Goal: Transaction & Acquisition: Obtain resource

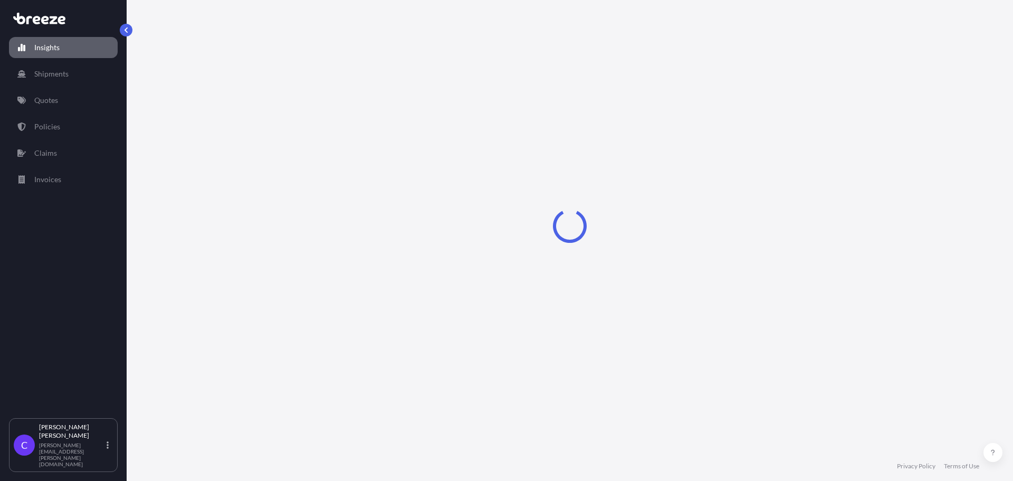
select select "2025"
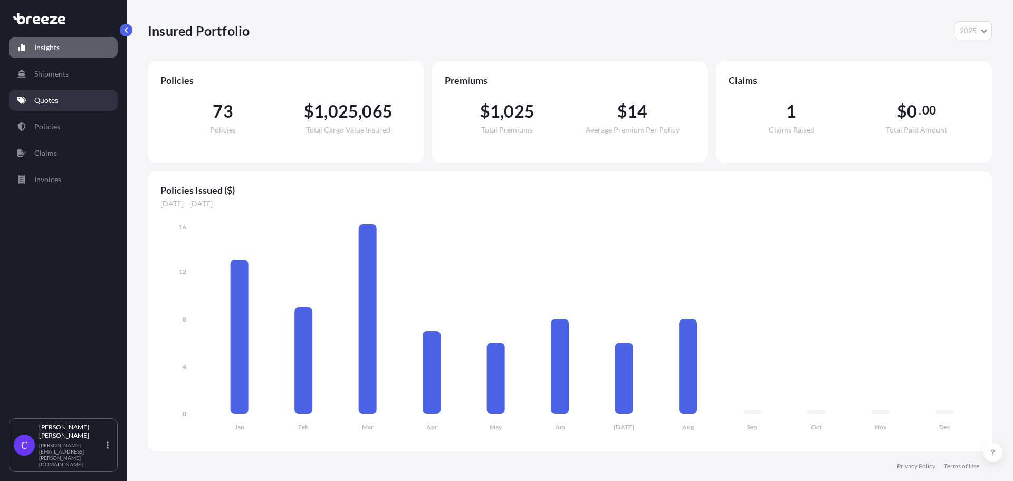
click at [57, 102] on p "Quotes" at bounding box center [46, 100] width 24 height 11
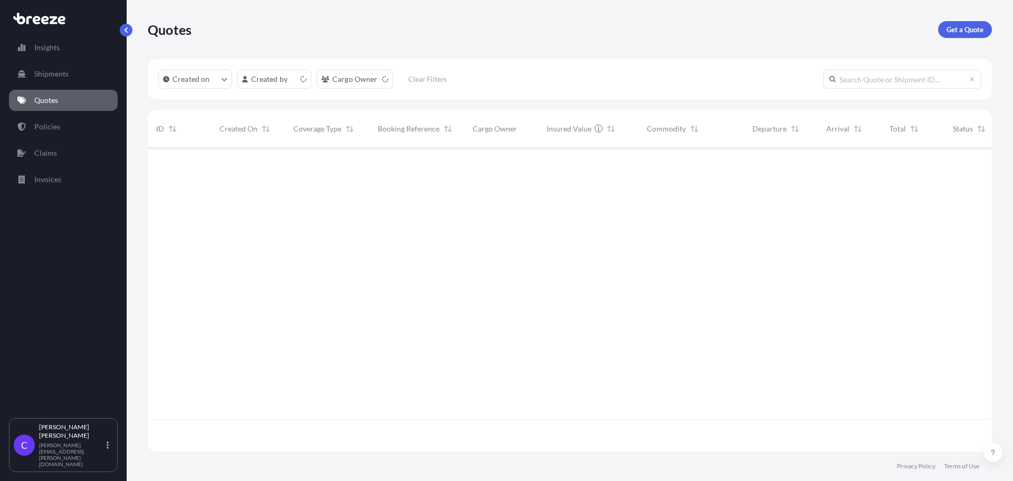
scroll to position [301, 836]
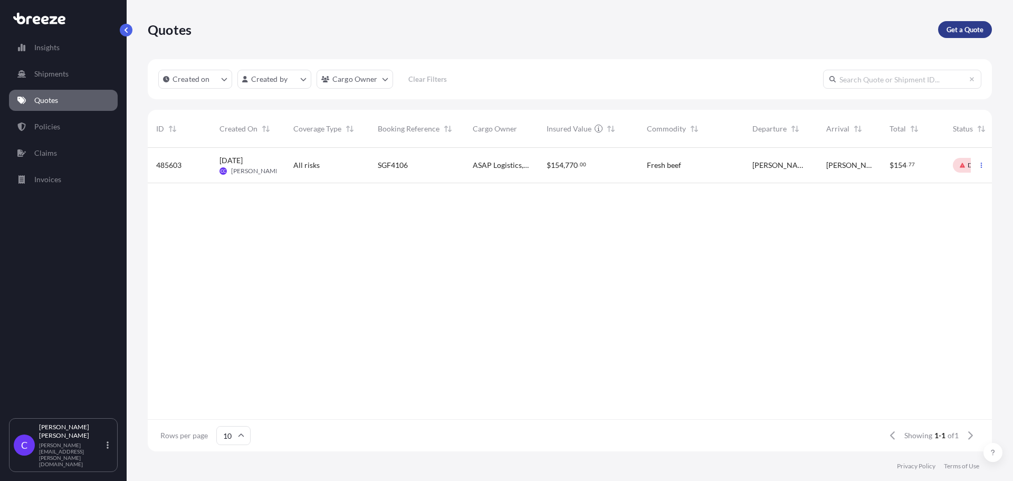
click at [965, 31] on p "Get a Quote" at bounding box center [964, 29] width 37 height 11
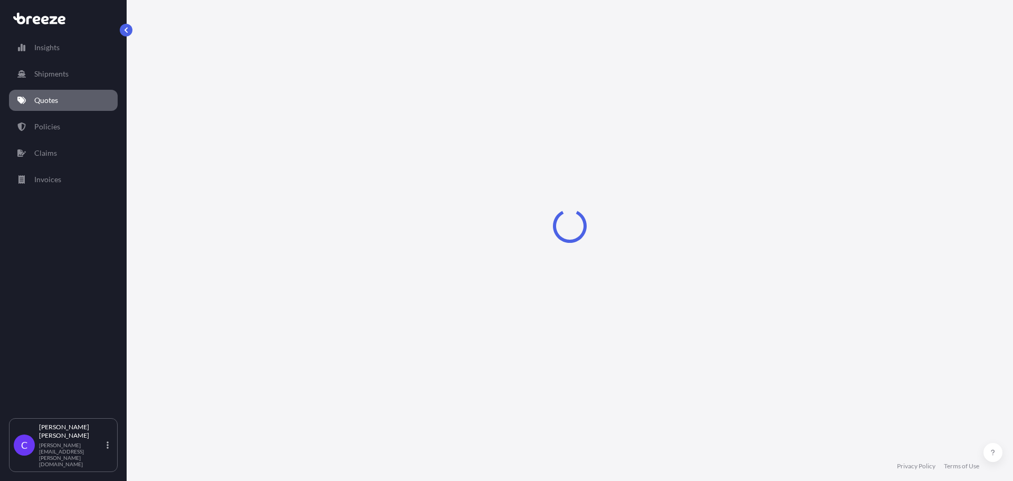
select select "Sea"
select select "1"
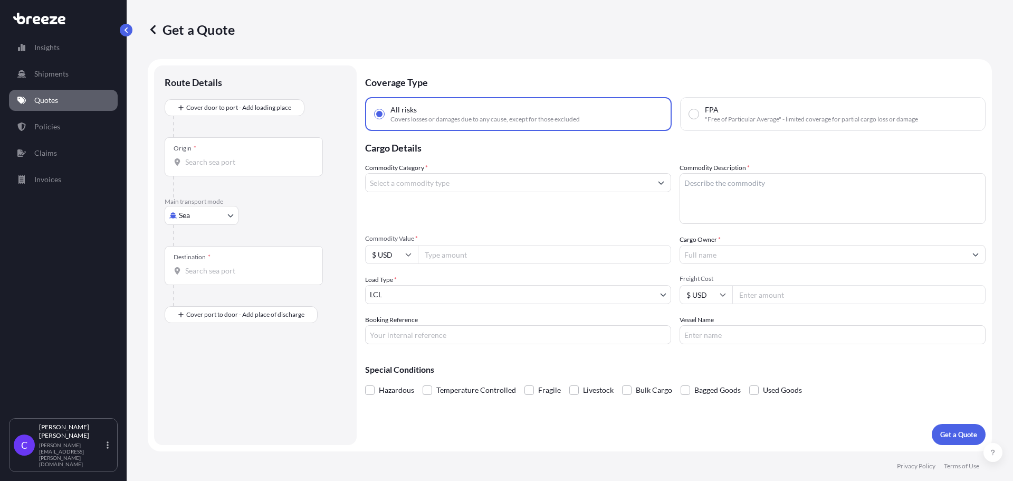
click at [230, 216] on body "Insights Shipments Quotes Policies Claims Invoices C [PERSON_NAME] [PERSON_NAME…" at bounding box center [506, 240] width 1013 height 481
click at [206, 283] on div "Road" at bounding box center [201, 280] width 65 height 19
select select "Road"
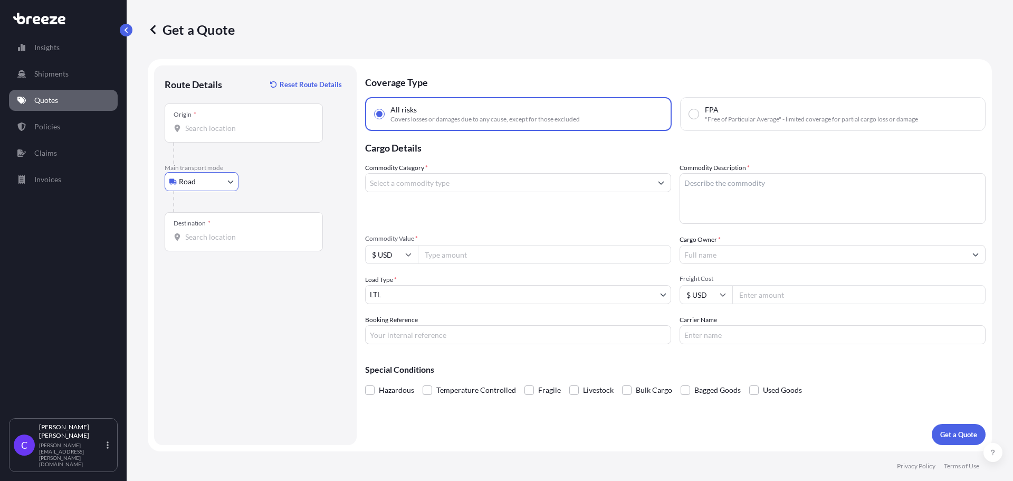
click at [241, 126] on input "Origin *" at bounding box center [247, 128] width 124 height 11
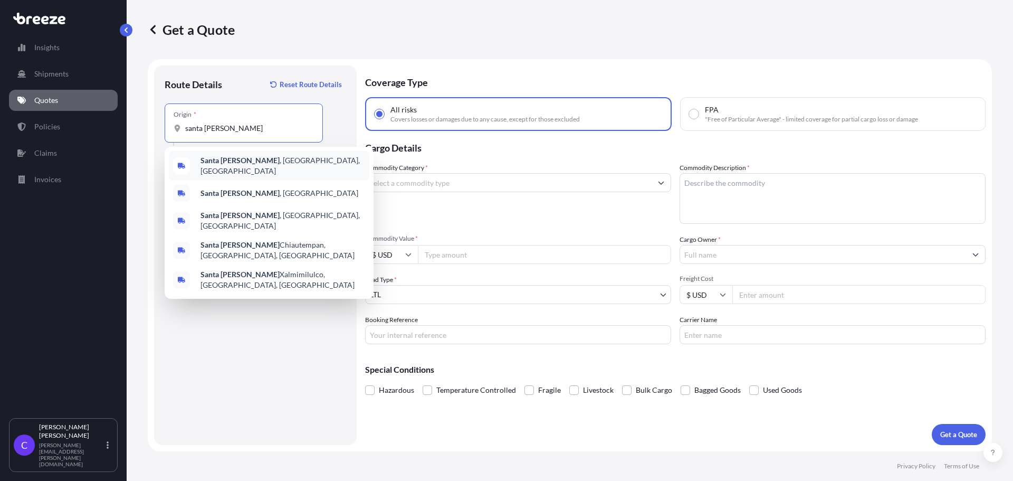
click at [237, 166] on span "[GEOGRAPHIC_DATA] , [GEOGRAPHIC_DATA], [GEOGRAPHIC_DATA]" at bounding box center [282, 165] width 165 height 21
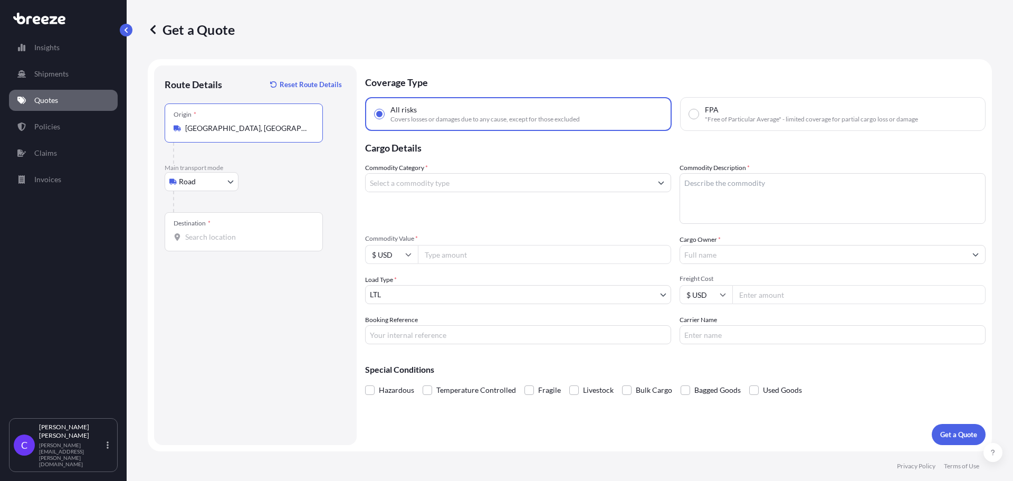
type input "[GEOGRAPHIC_DATA], [GEOGRAPHIC_DATA], [GEOGRAPHIC_DATA]"
click at [241, 240] on input "Destination *" at bounding box center [247, 237] width 124 height 11
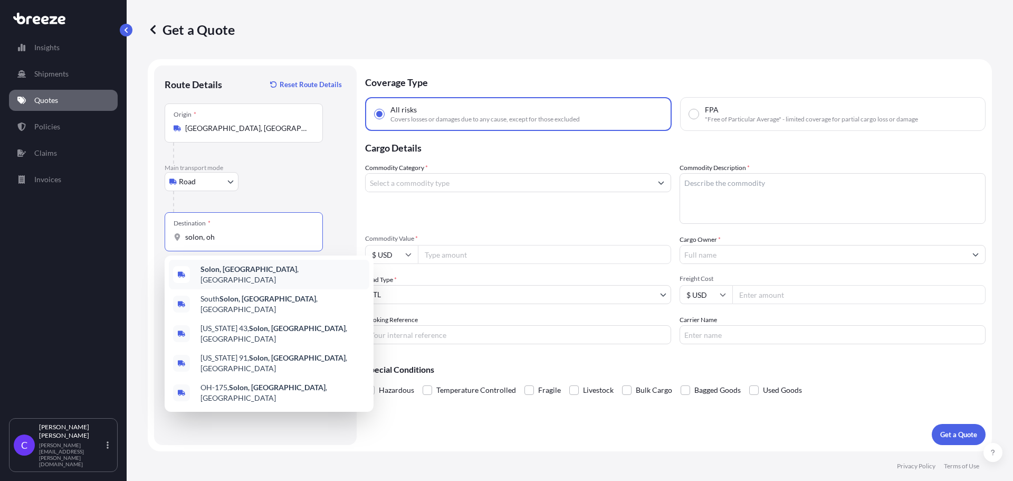
click at [229, 273] on b "Solon, [GEOGRAPHIC_DATA]" at bounding box center [248, 268] width 97 height 9
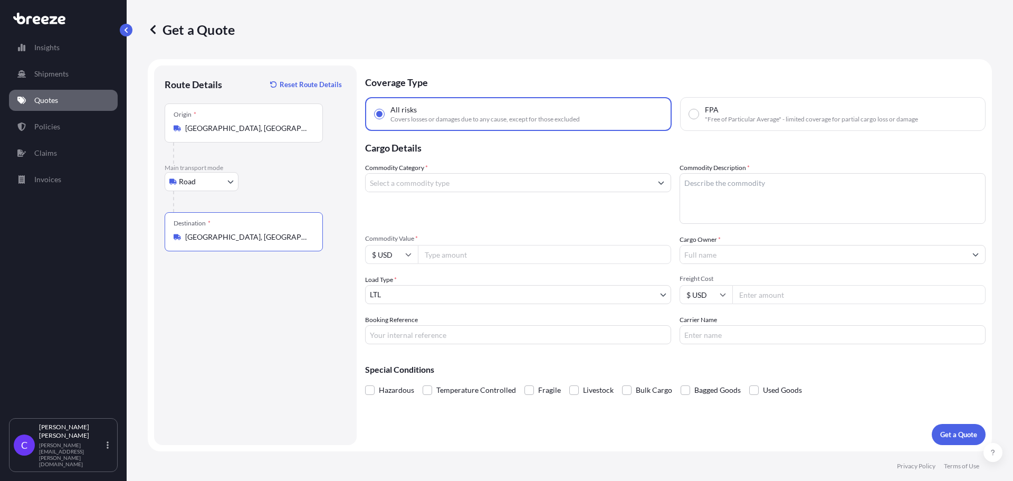
type input "[GEOGRAPHIC_DATA], [GEOGRAPHIC_DATA], [GEOGRAPHIC_DATA]"
click at [436, 187] on input "Commodity Category *" at bounding box center [509, 182] width 286 height 19
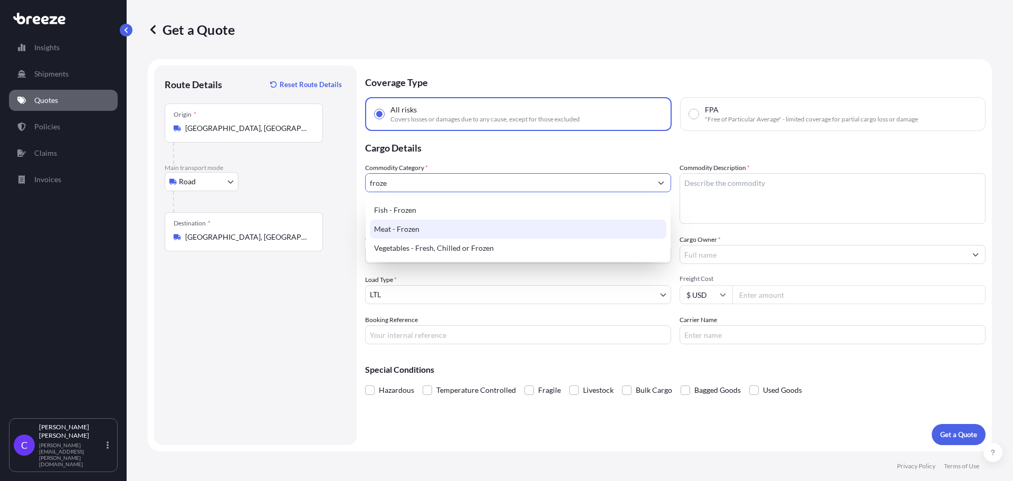
click at [425, 227] on div "Meat - Frozen" at bounding box center [518, 228] width 296 height 19
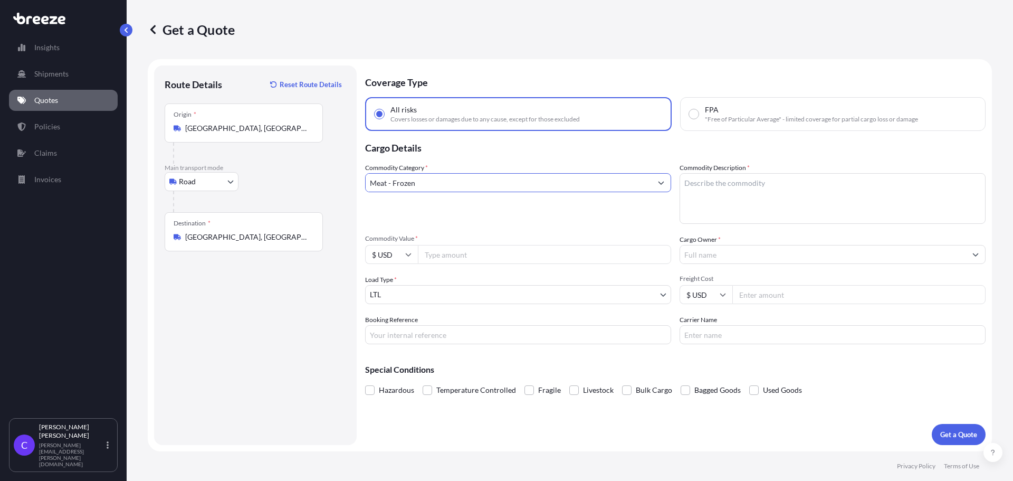
type input "Meat - Frozen"
click at [775, 191] on textarea "Commodity Description *" at bounding box center [832, 198] width 306 height 51
type textarea "frozen sandwiches"
click at [526, 255] on input "Commodity Value *" at bounding box center [544, 254] width 253 height 19
type input "6400"
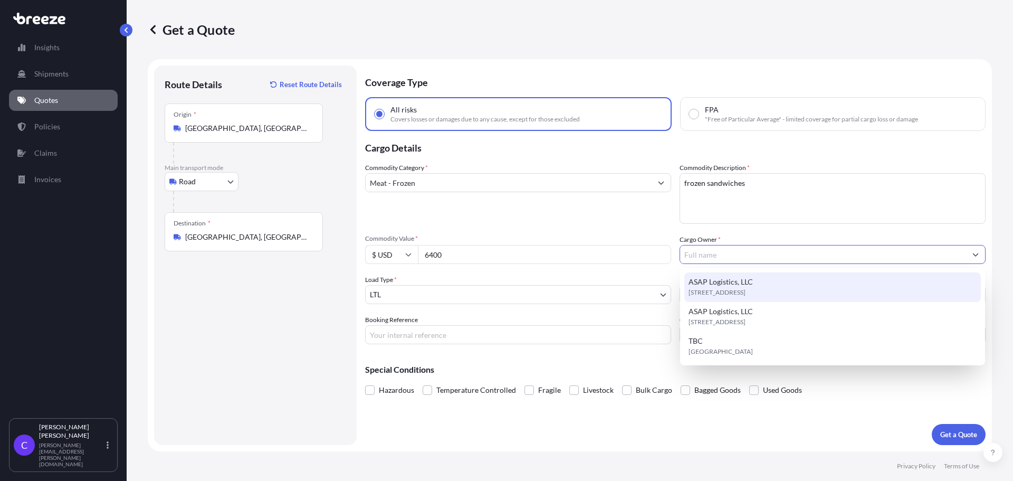
click at [726, 286] on span "ASAP Logistics, LLC" at bounding box center [720, 281] width 64 height 11
type input "ASAP Logistics, LLC"
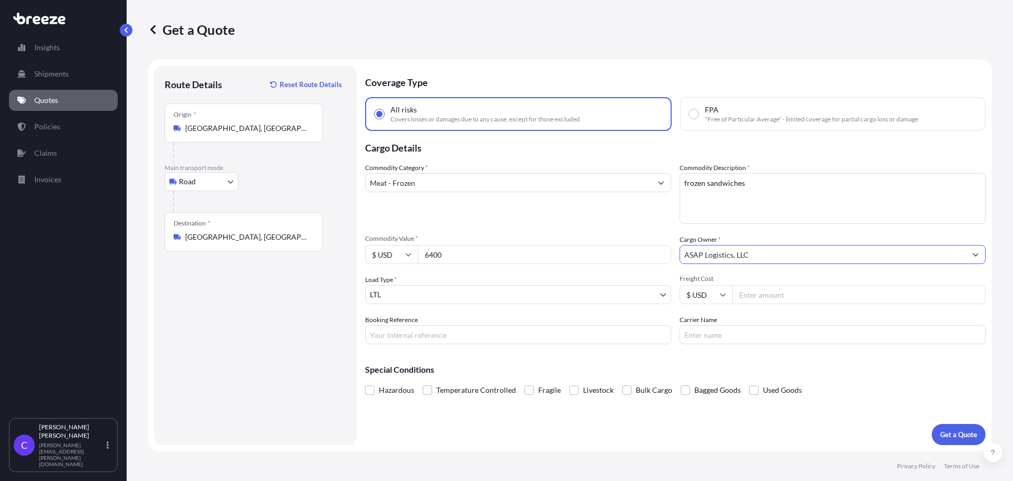
click at [759, 296] on input "Freight Cost" at bounding box center [858, 294] width 253 height 19
click at [775, 295] on input "Freight Cost" at bounding box center [858, 294] width 253 height 19
type input "1065"
click at [523, 337] on input "Booking Reference" at bounding box center [518, 334] width 306 height 19
type input "FGF5277"
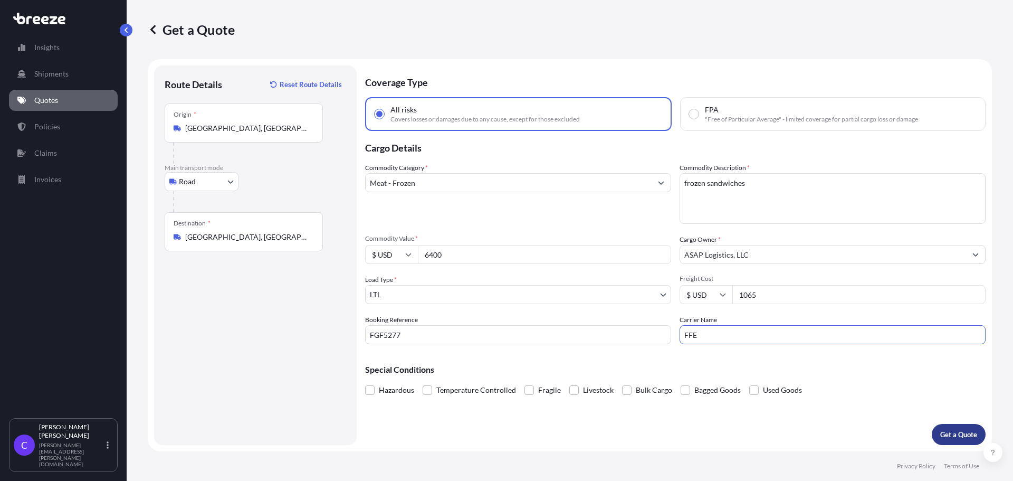
type input "FFE"
click at [957, 434] on p "Get a Quote" at bounding box center [958, 434] width 37 height 11
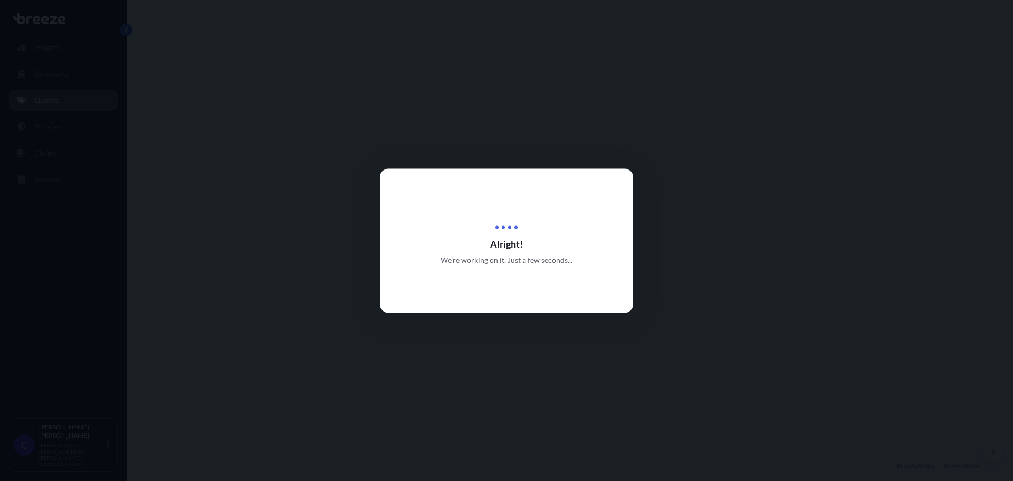
select select "Road"
select select "1"
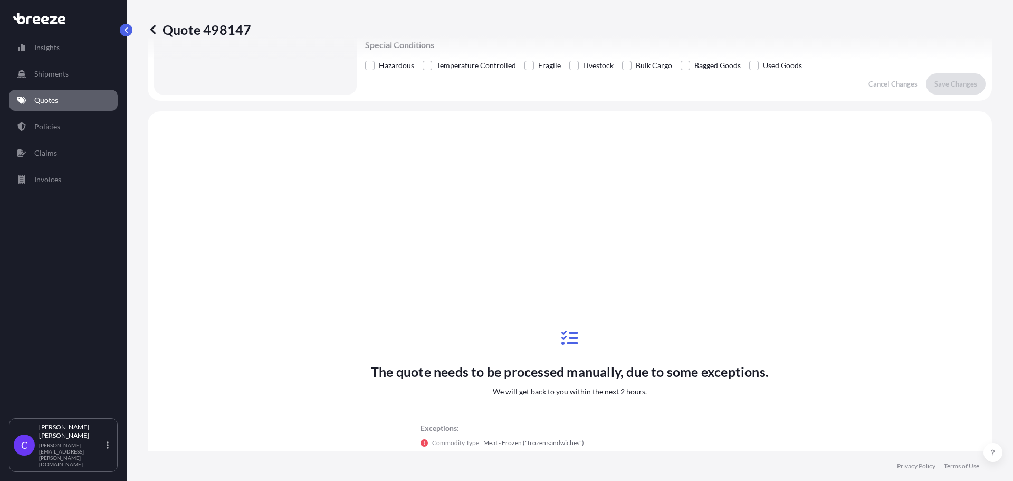
scroll to position [383, 0]
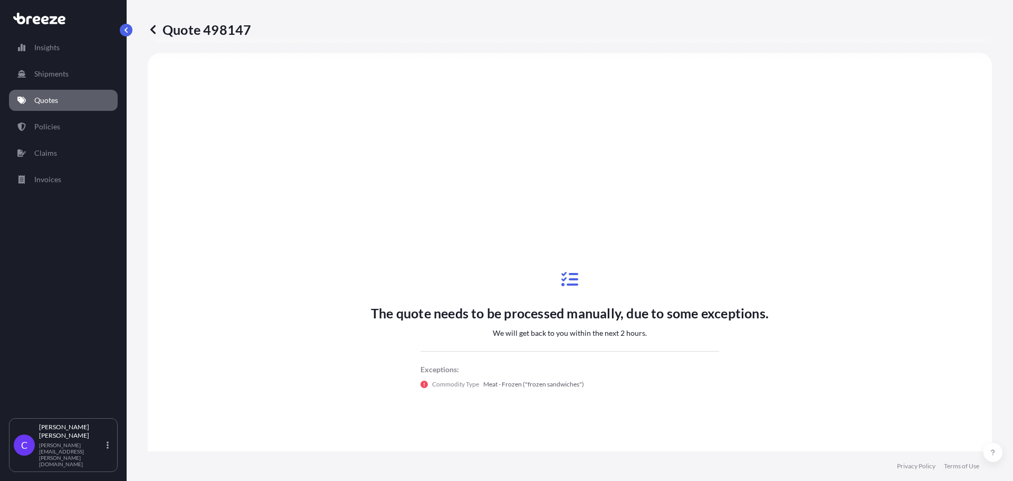
click at [152, 30] on icon at bounding box center [152, 29] width 5 height 9
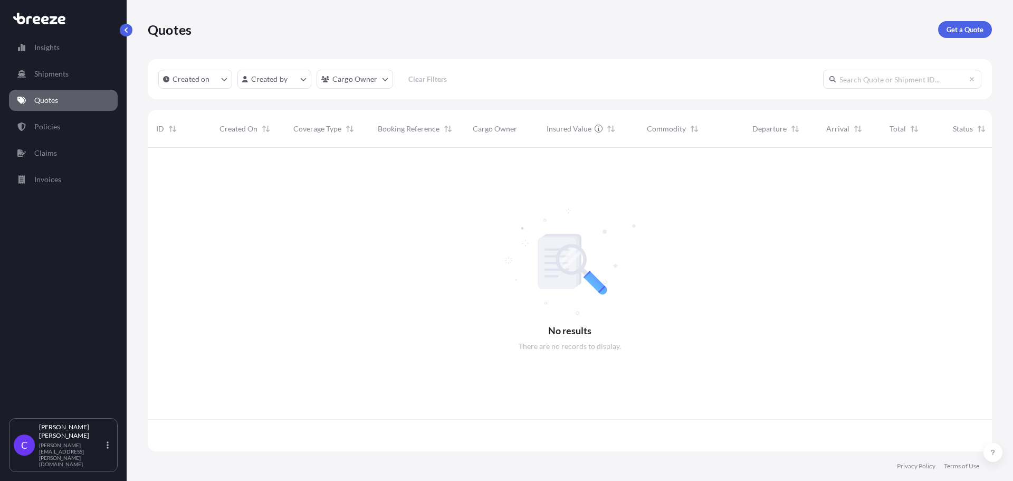
scroll to position [301, 836]
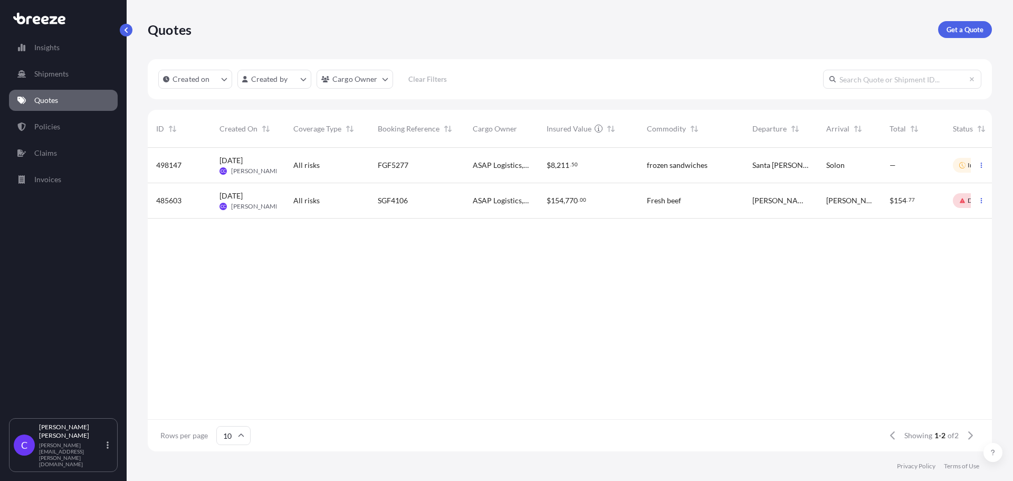
click at [743, 165] on div "frozen sandwiches" at bounding box center [690, 165] width 105 height 35
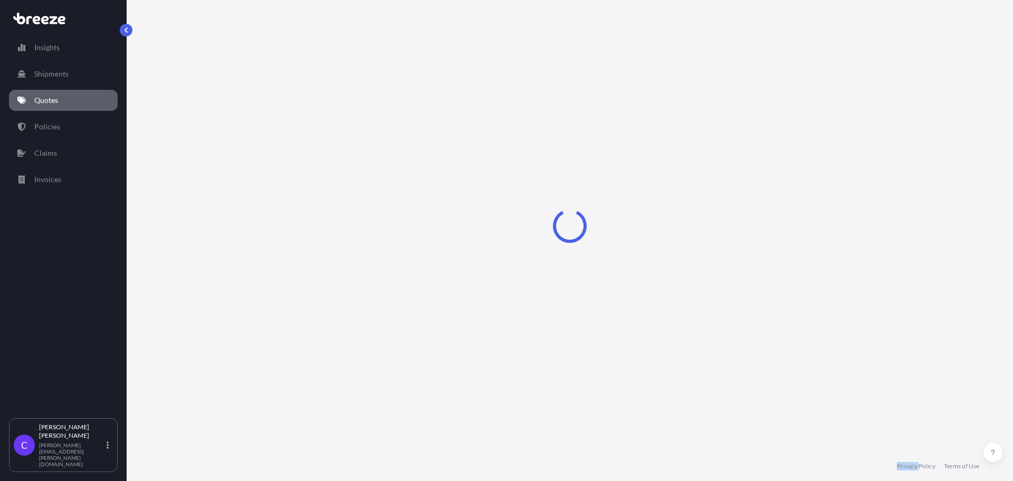
select select "Road"
select select "1"
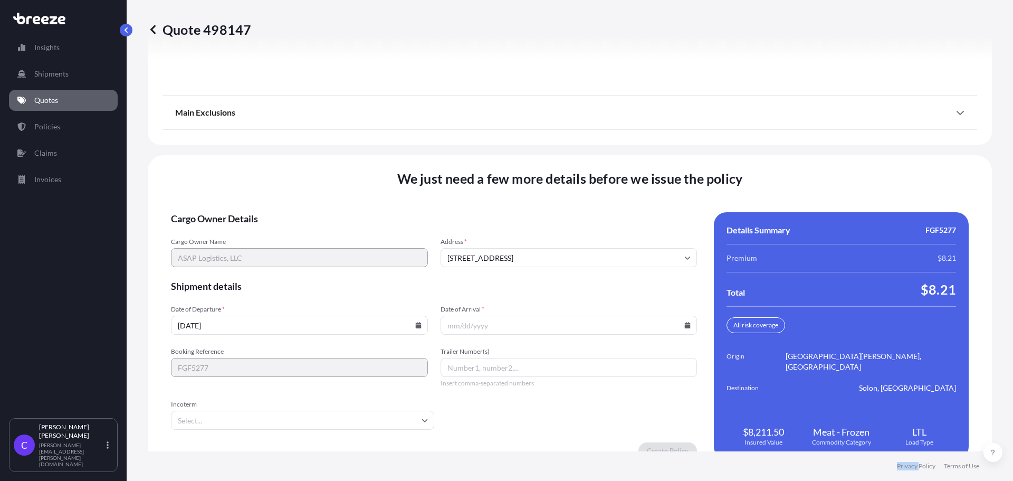
scroll to position [1540, 0]
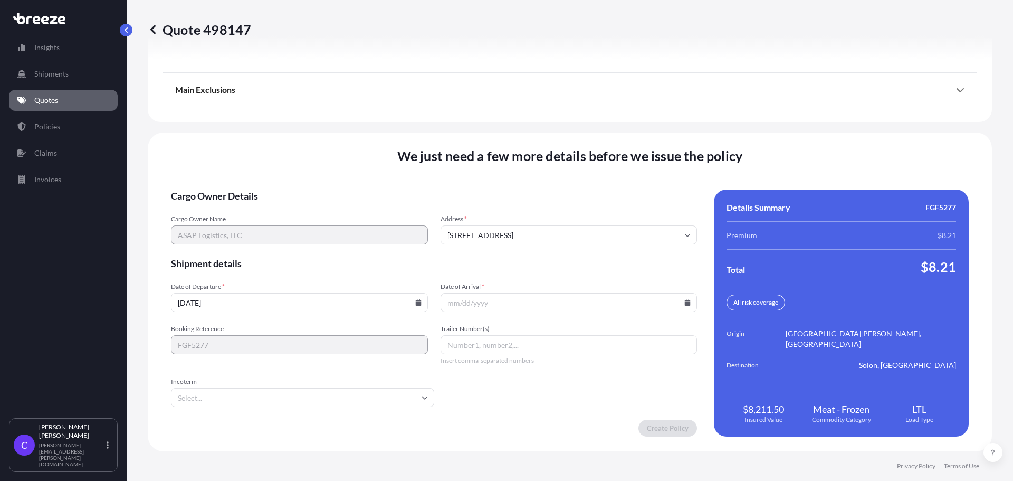
click at [685, 303] on icon at bounding box center [688, 302] width 6 height 6
click at [541, 187] on button "10" at bounding box center [533, 186] width 17 height 17
type input "[DATE]"
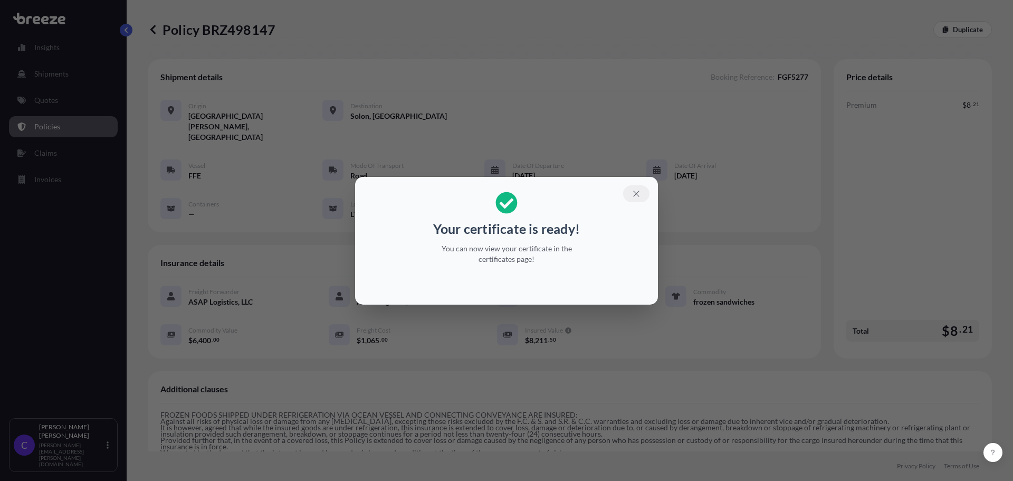
click at [635, 193] on icon "button" at bounding box center [635, 193] width 9 height 9
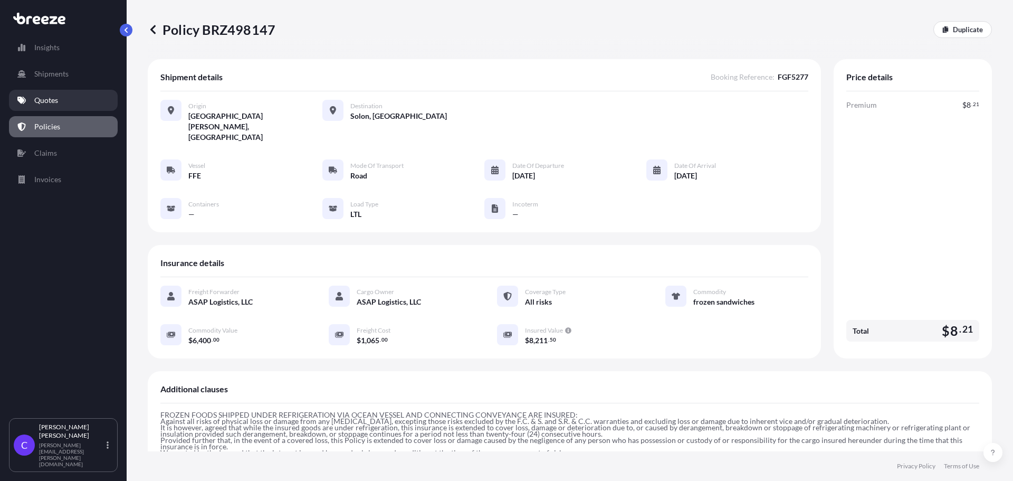
click at [44, 103] on p "Quotes" at bounding box center [46, 100] width 24 height 11
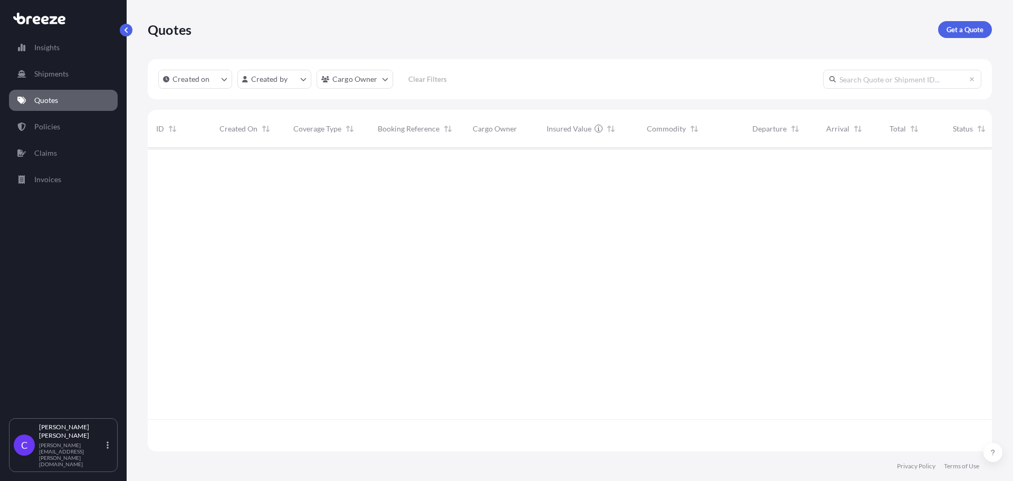
scroll to position [301, 836]
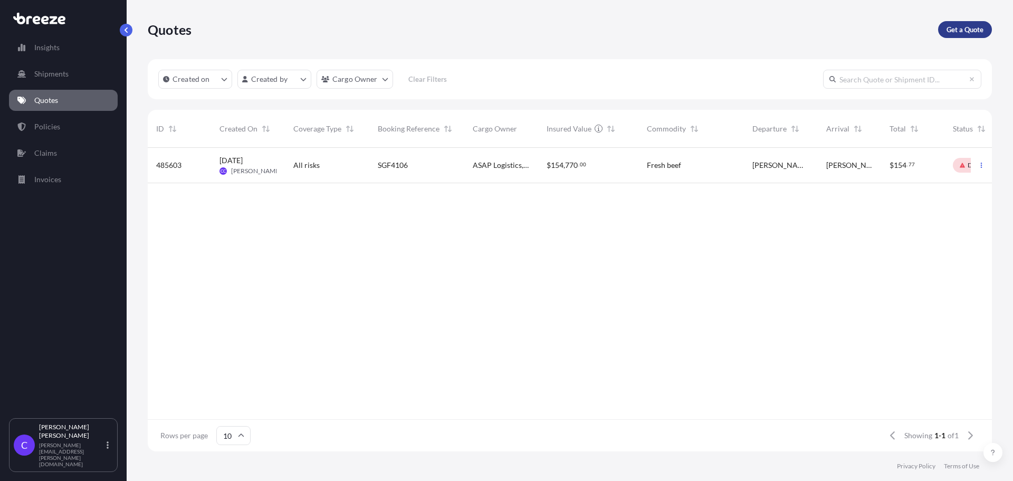
click at [954, 28] on p "Get a Quote" at bounding box center [964, 29] width 37 height 11
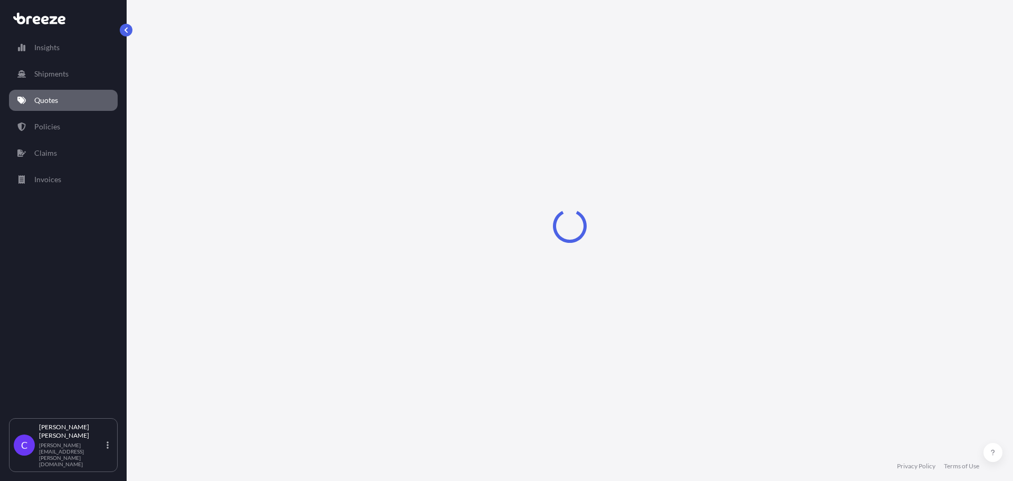
select select "Sea"
select select "1"
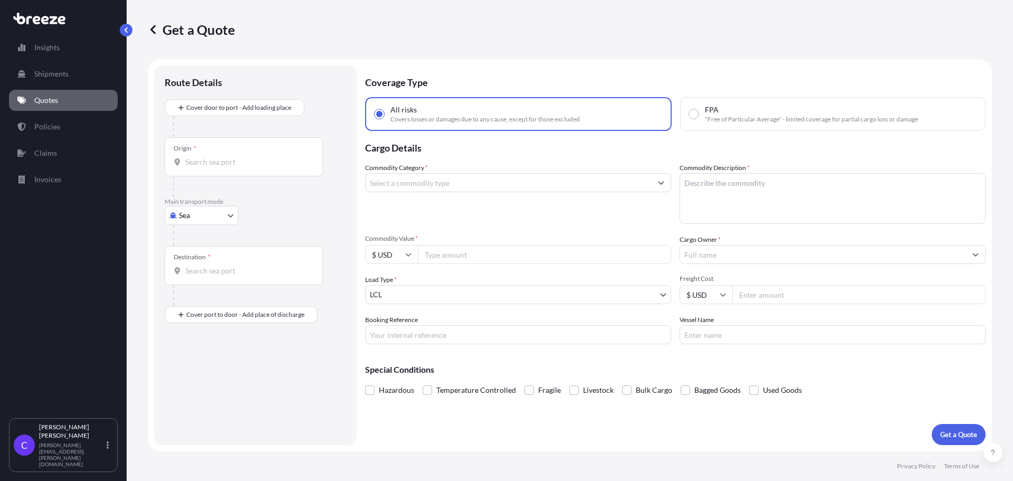
click at [227, 218] on body "Insights Shipments Quotes Policies Claims Invoices C [PERSON_NAME] [PERSON_NAME…" at bounding box center [506, 240] width 1013 height 481
click at [201, 284] on span "Road" at bounding box center [193, 280] width 17 height 11
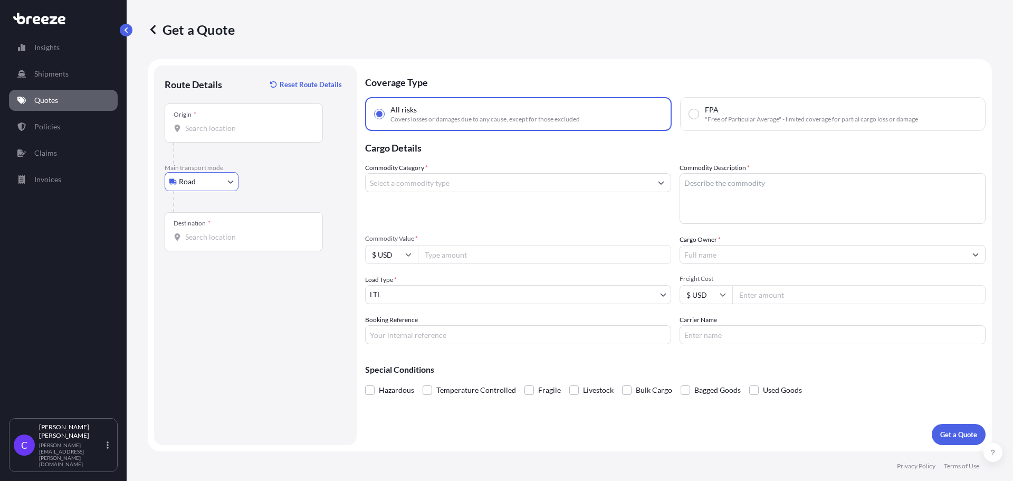
click at [226, 131] on input "Origin *" at bounding box center [247, 128] width 124 height 11
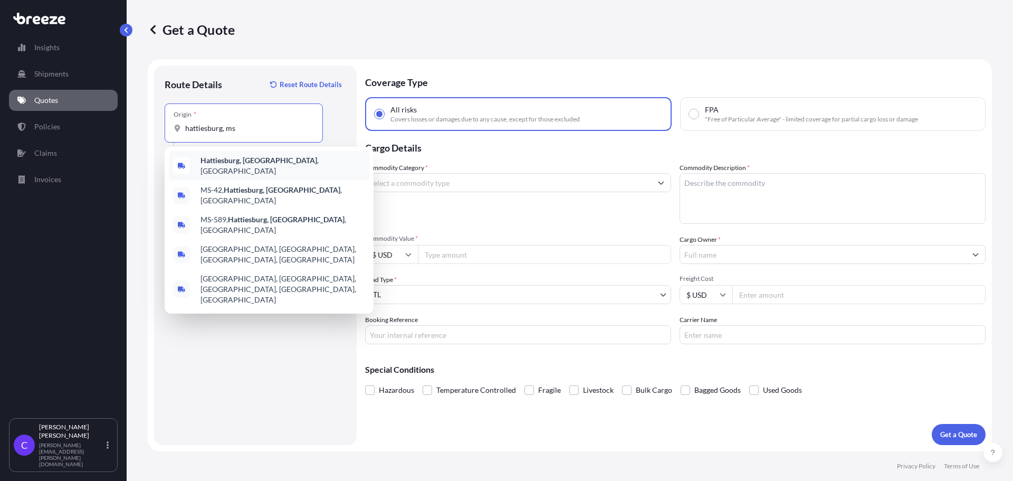
click at [239, 165] on b "Hattiesburg, [GEOGRAPHIC_DATA]" at bounding box center [258, 160] width 117 height 9
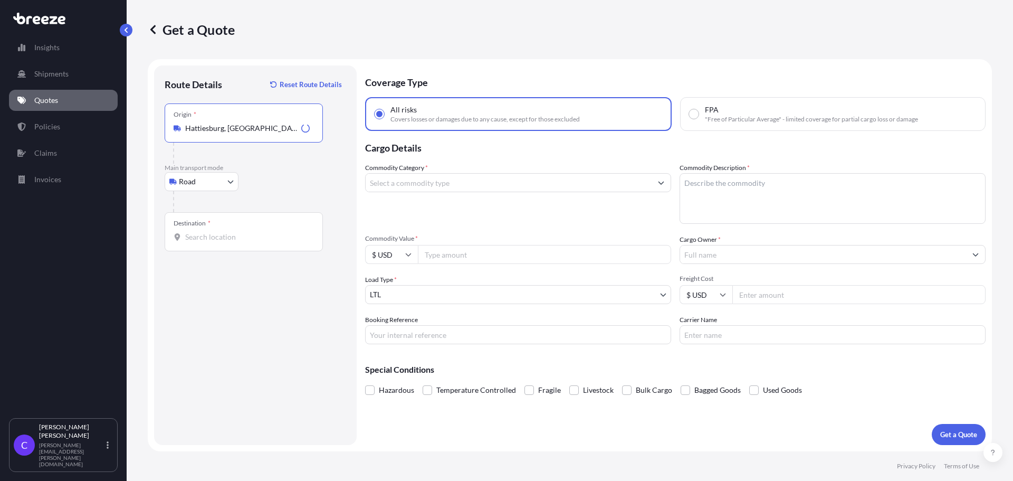
type input "Hattiesburg, [GEOGRAPHIC_DATA], [GEOGRAPHIC_DATA]"
click at [233, 241] on input "Destination *" at bounding box center [247, 237] width 124 height 11
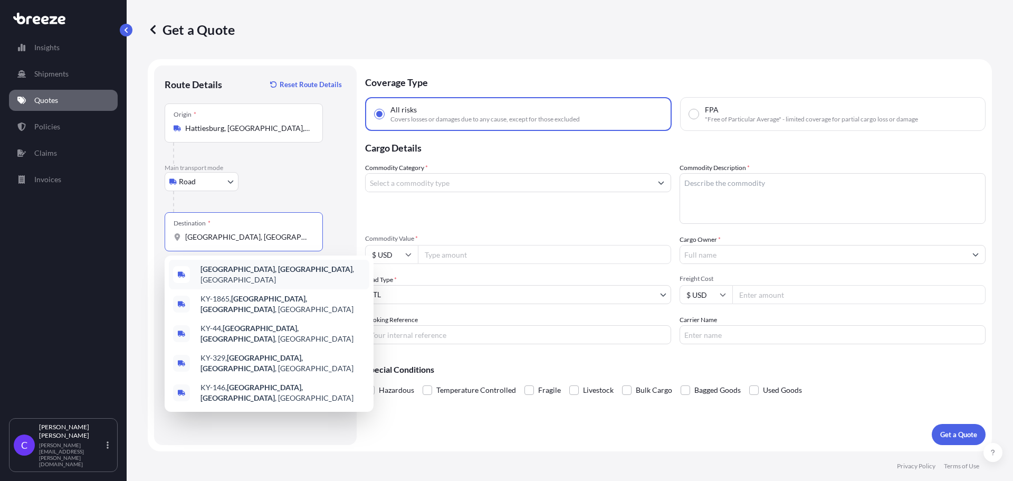
click at [238, 270] on b "[GEOGRAPHIC_DATA], [GEOGRAPHIC_DATA]" at bounding box center [276, 268] width 152 height 9
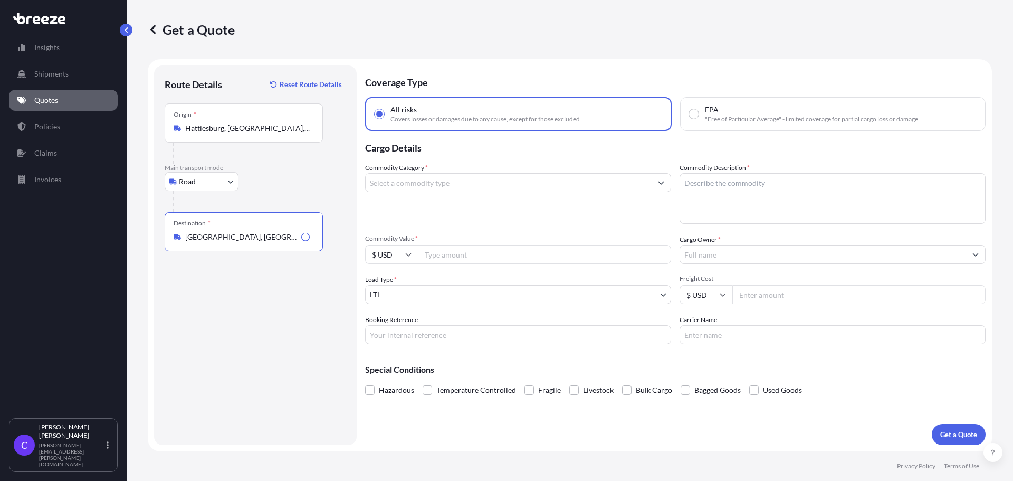
type input "[GEOGRAPHIC_DATA], [GEOGRAPHIC_DATA], [GEOGRAPHIC_DATA]"
click at [471, 186] on input "Commodity Category *" at bounding box center [509, 182] width 286 height 19
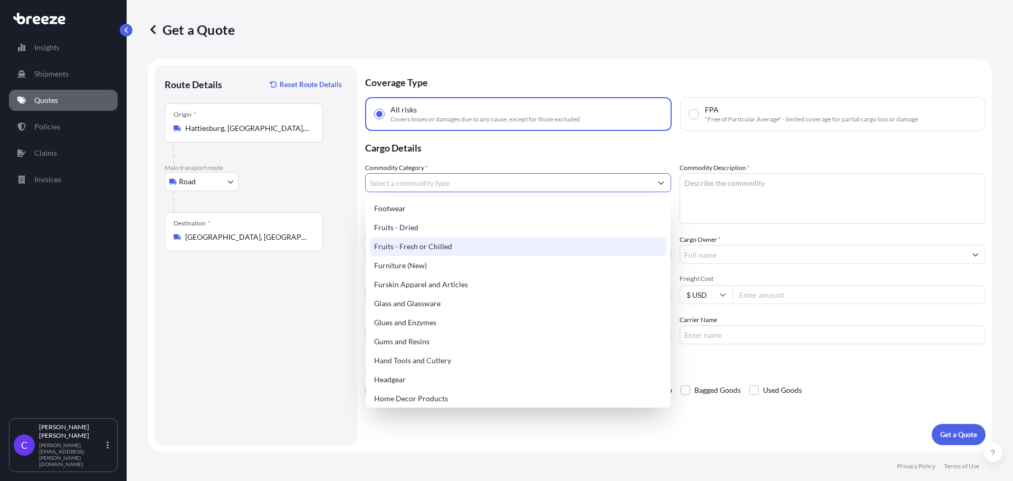
scroll to position [1055, 0]
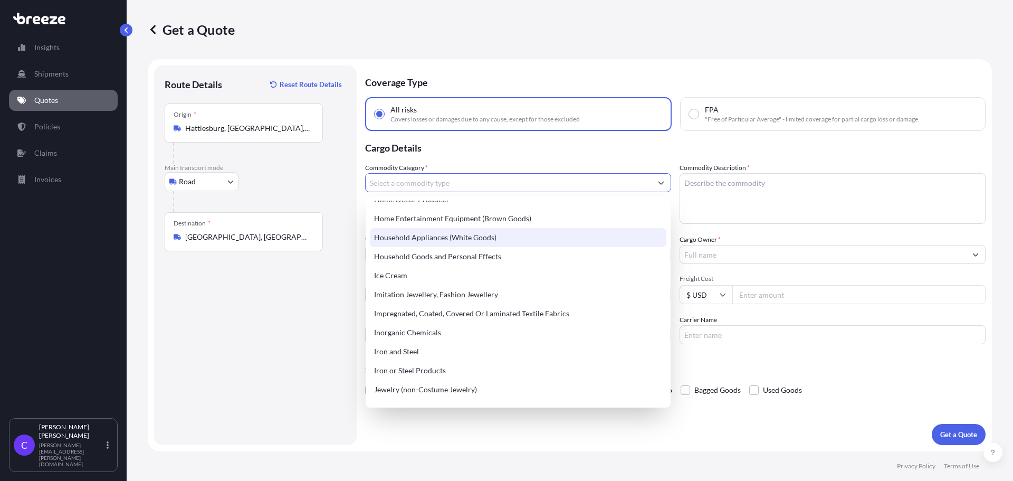
click at [466, 238] on div "Household Appliances (White Goods)" at bounding box center [518, 237] width 296 height 19
type input "Household Appliances (White Goods)"
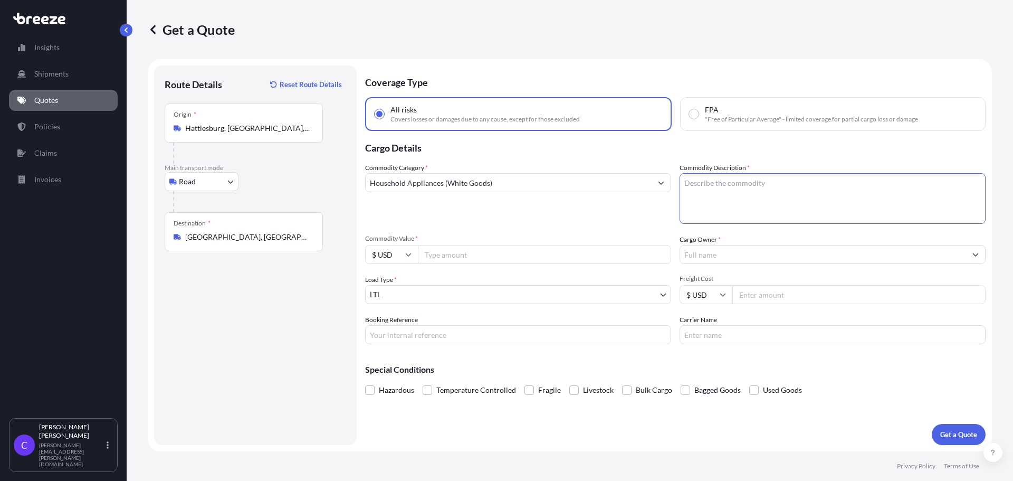
click at [748, 191] on textarea "Commodity Description *" at bounding box center [832, 198] width 306 height 51
type textarea "used convection oven"
type input "1000"
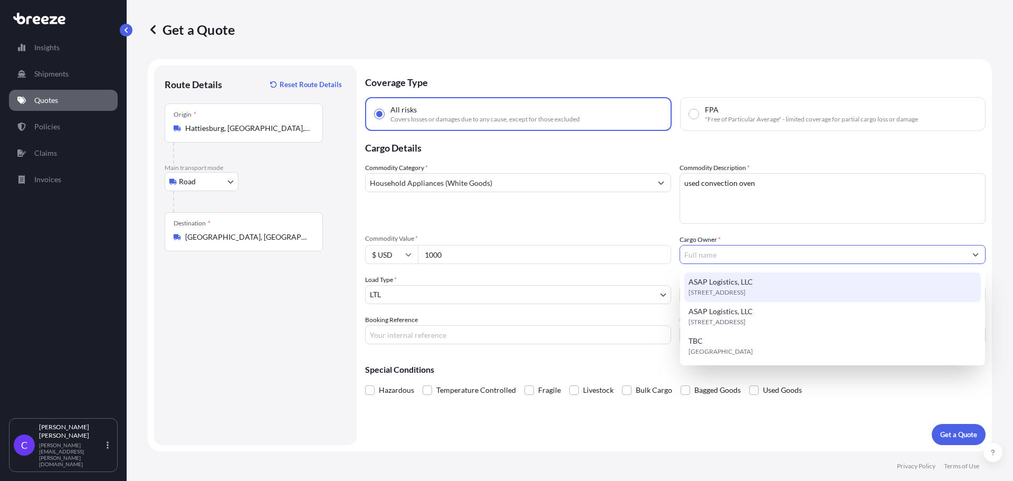
click at [745, 291] on span "[STREET_ADDRESS]" at bounding box center [716, 292] width 57 height 11
type input "ASAP Logistics, LLC"
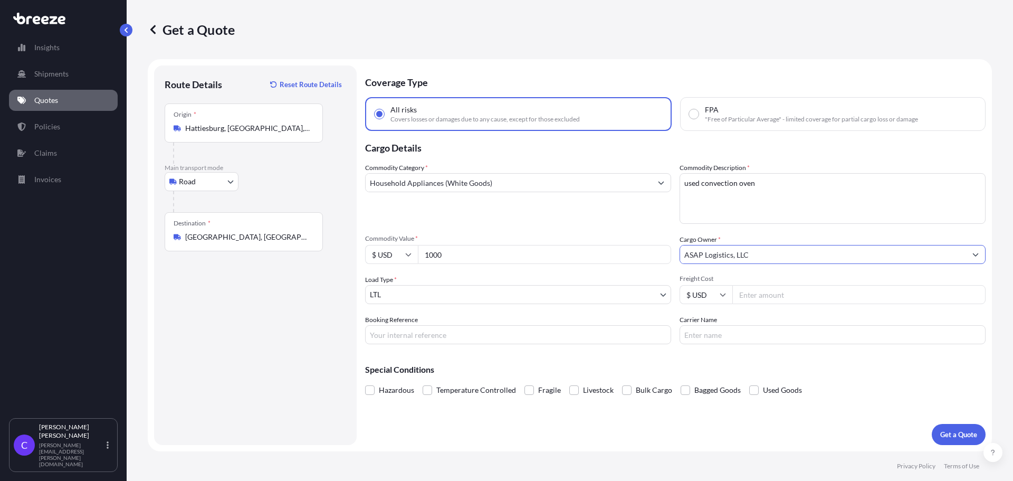
click at [768, 298] on input "Freight Cost" at bounding box center [858, 294] width 253 height 19
type input "320"
click at [495, 336] on input "Booking Reference" at bounding box center [518, 334] width 306 height 19
click at [413, 334] on input "[PERSON_NAME]" at bounding box center [518, 334] width 306 height 19
type input "Grover5281"
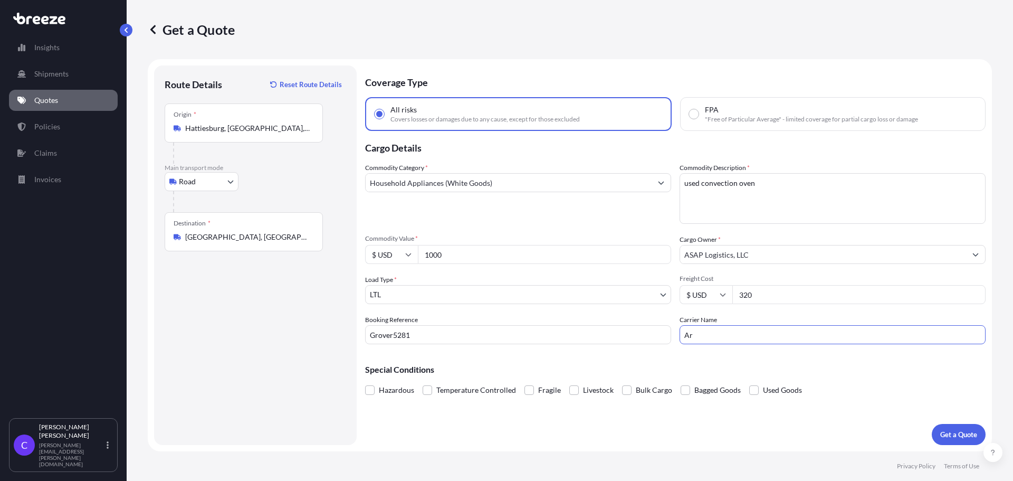
type input "Arcbest"
click at [958, 433] on p "Get a Quote" at bounding box center [958, 434] width 37 height 11
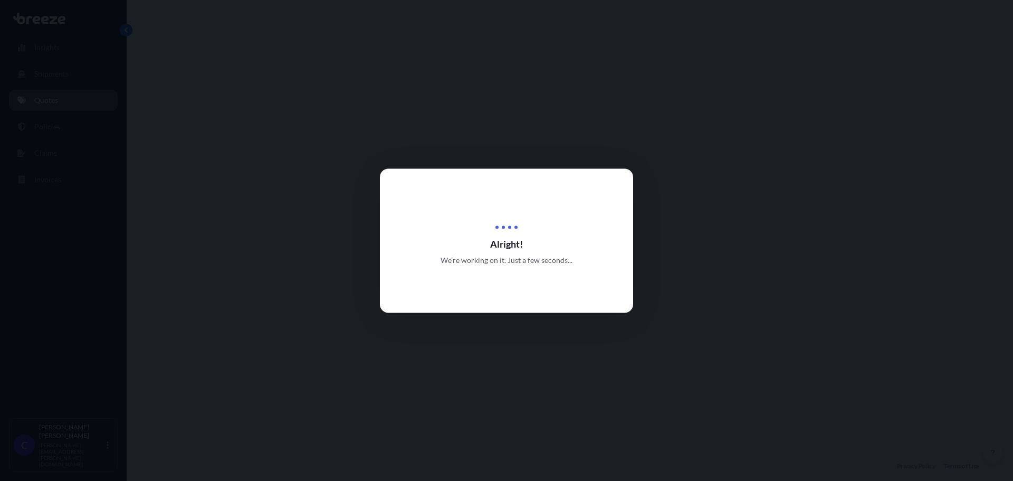
select select "Road"
select select "1"
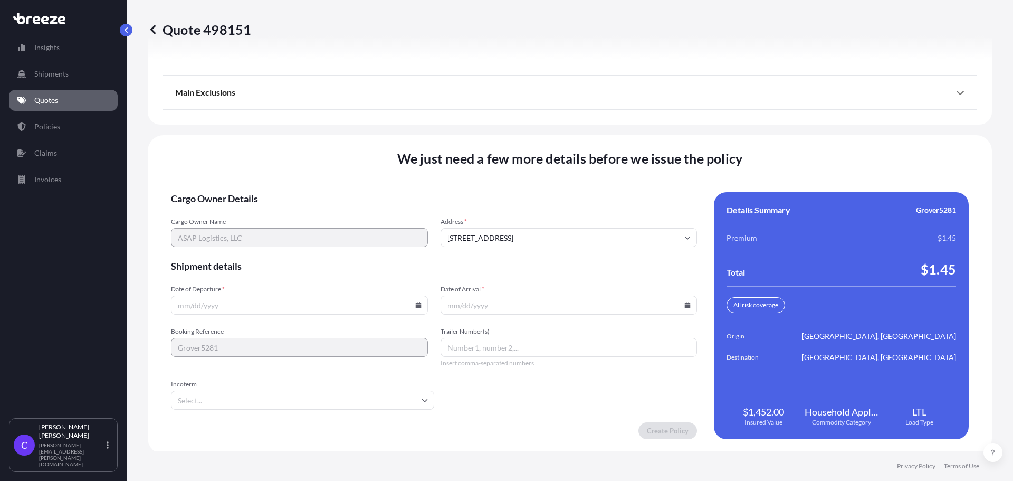
scroll to position [1361, 0]
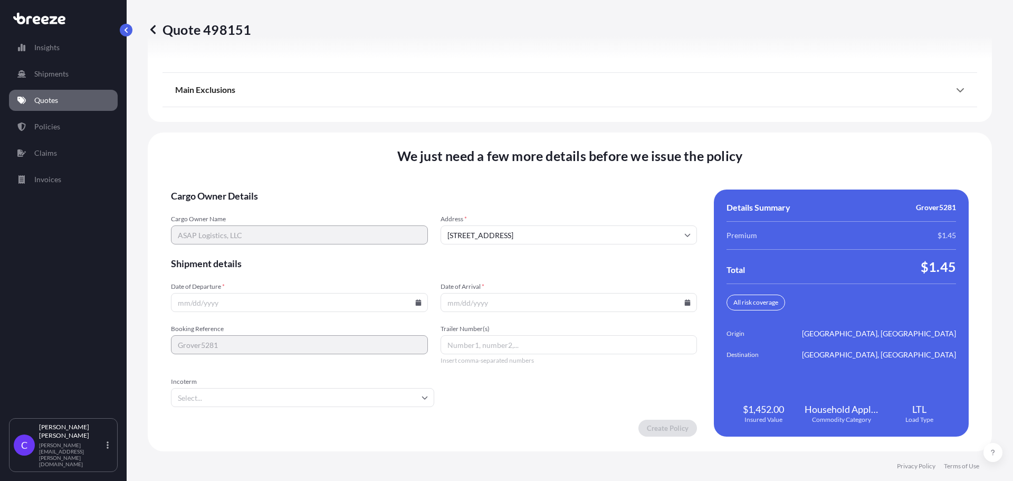
click at [370, 305] on input "Date of Departure *" at bounding box center [299, 302] width 257 height 19
click at [415, 304] on icon at bounding box center [418, 302] width 6 height 6
click at [317, 170] on button "5" at bounding box center [308, 167] width 17 height 17
type input "[DATE]"
click at [665, 305] on input "Date of Arrival *" at bounding box center [568, 302] width 257 height 19
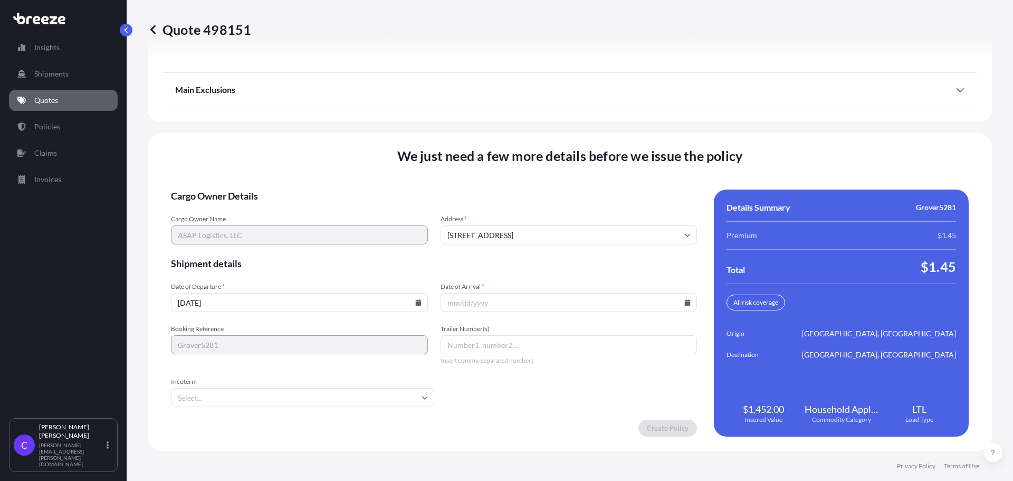
click at [685, 302] on icon at bounding box center [688, 302] width 6 height 6
click at [518, 186] on button "9" at bounding box center [512, 186] width 17 height 17
type input "[DATE]"
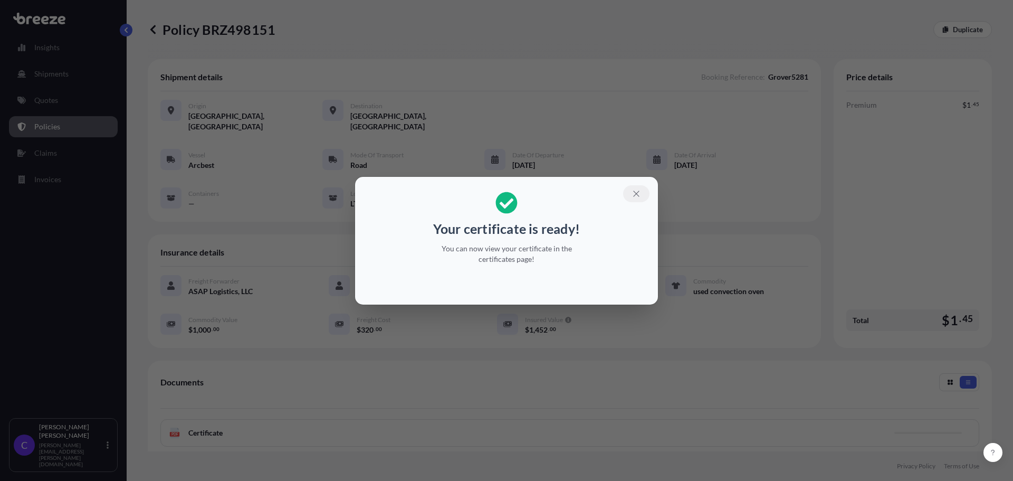
click at [635, 192] on icon "button" at bounding box center [636, 193] width 6 height 6
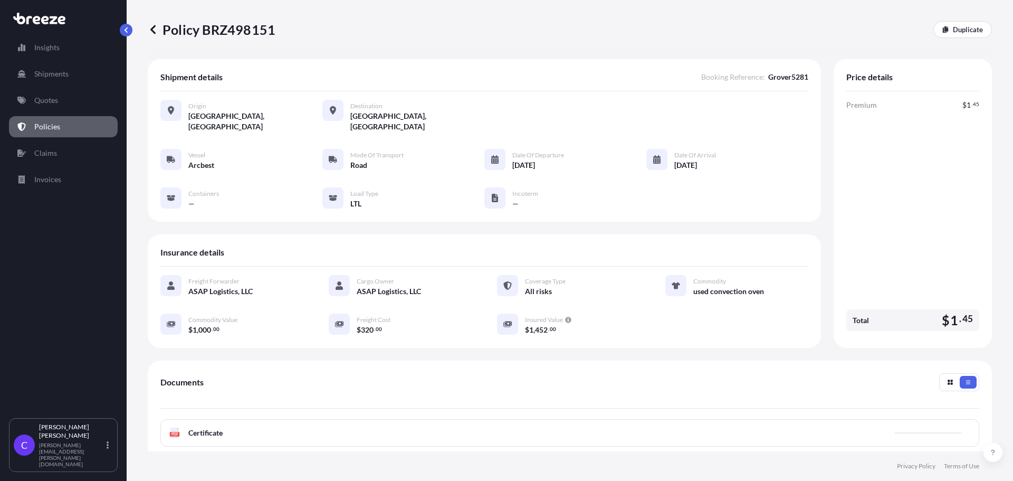
click at [153, 34] on icon at bounding box center [153, 29] width 11 height 11
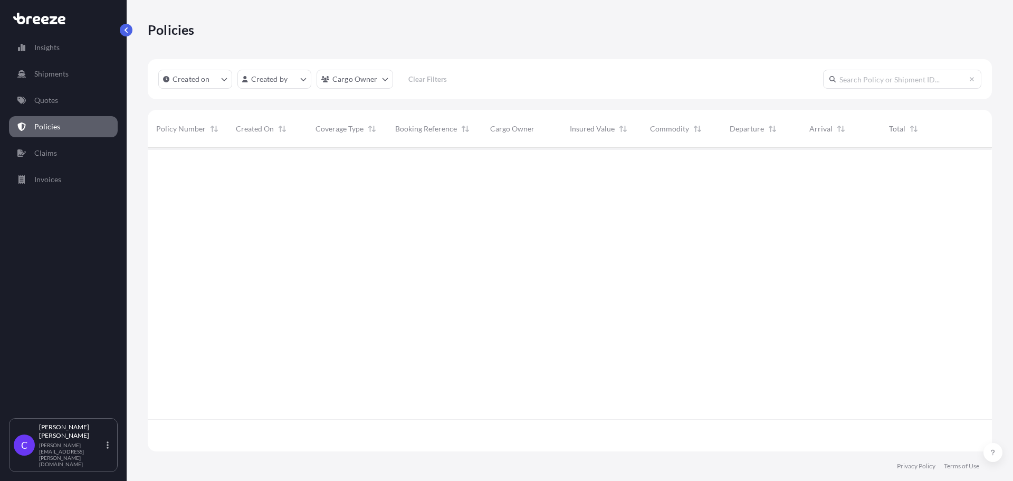
scroll to position [301, 836]
